Goal: Navigation & Orientation: Find specific page/section

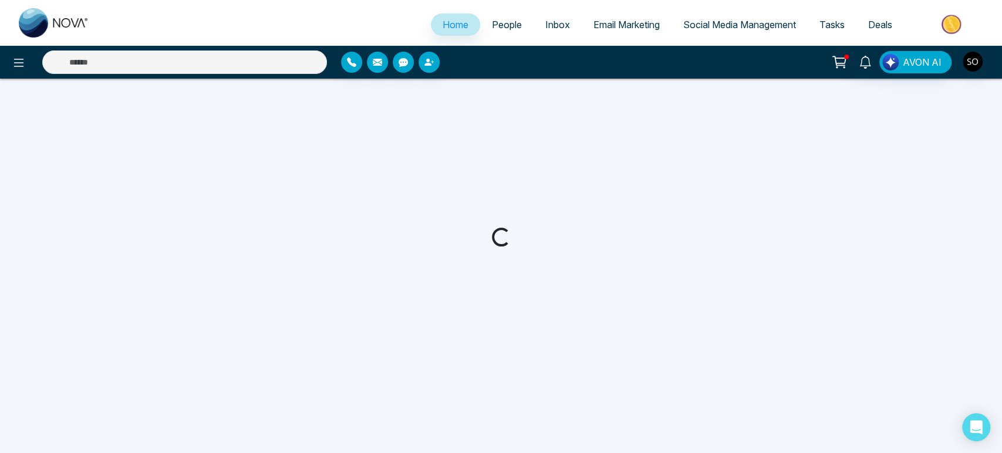
select select "*"
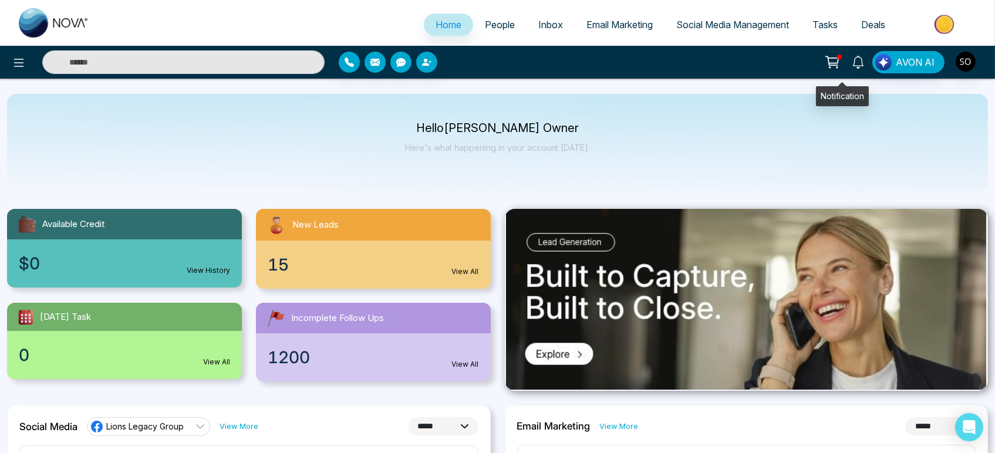
click at [852, 66] on icon at bounding box center [858, 62] width 13 height 13
click at [408, 153] on p "Here's what happening in your account [DATE]." at bounding box center [497, 148] width 185 height 10
click at [502, 27] on span "People" at bounding box center [500, 25] width 30 height 12
